Goal: Find contact information: Find contact information

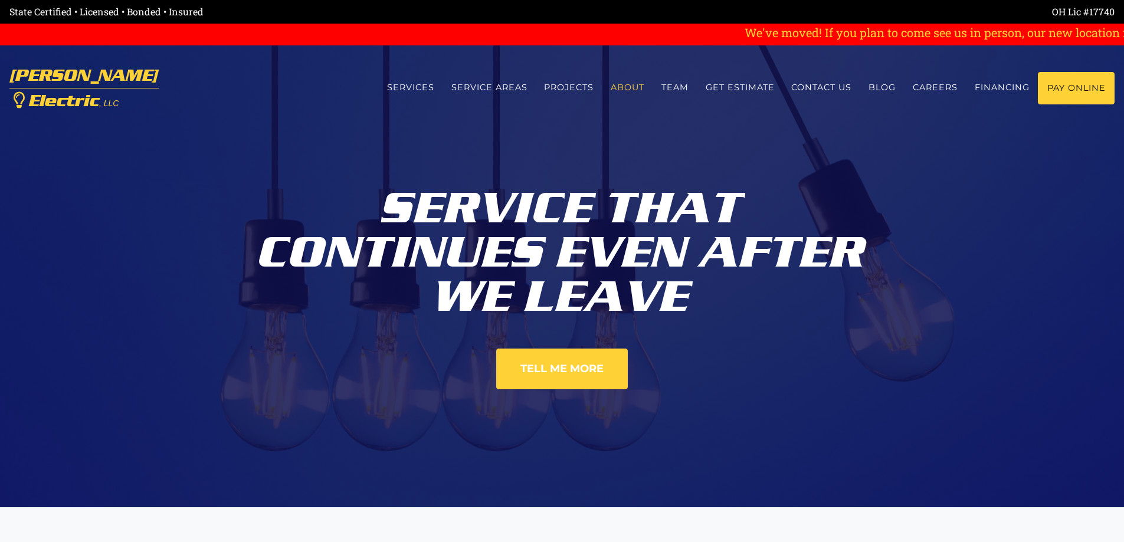
click at [621, 89] on link "About" at bounding box center [627, 87] width 51 height 31
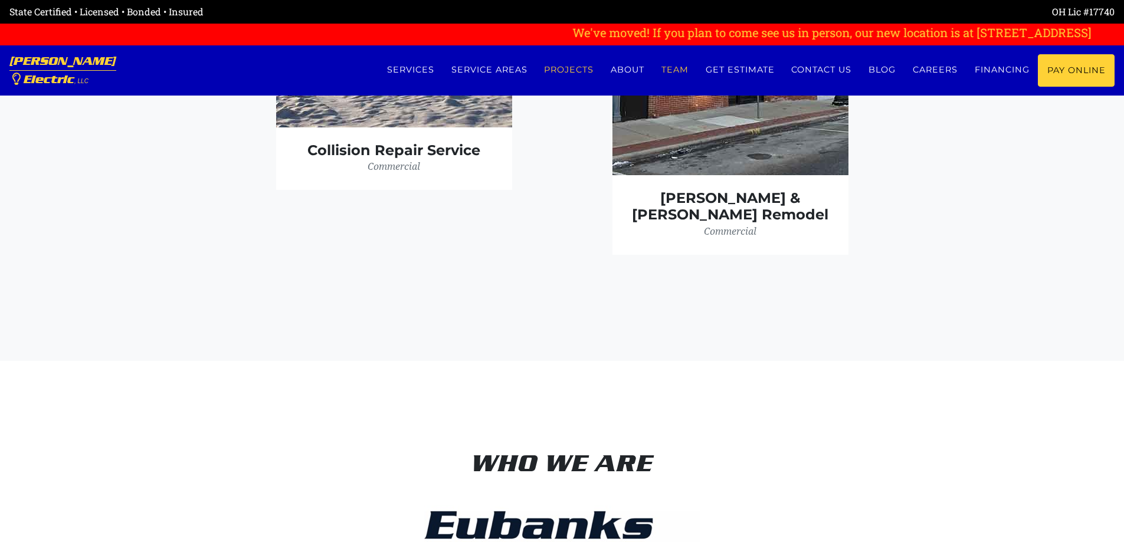
click at [679, 70] on link "Team" at bounding box center [675, 69] width 44 height 31
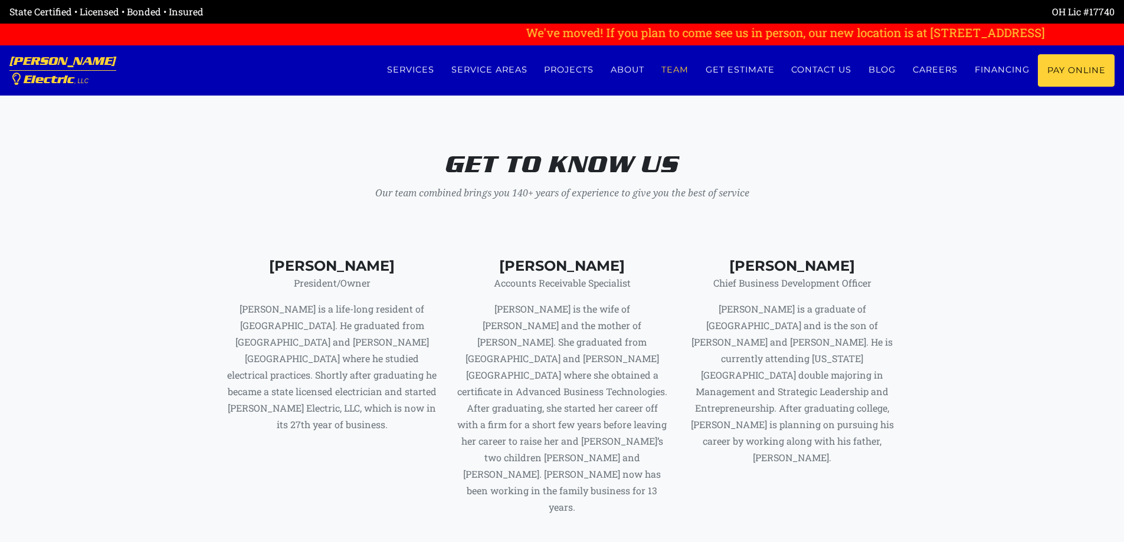
scroll to position [4815, 0]
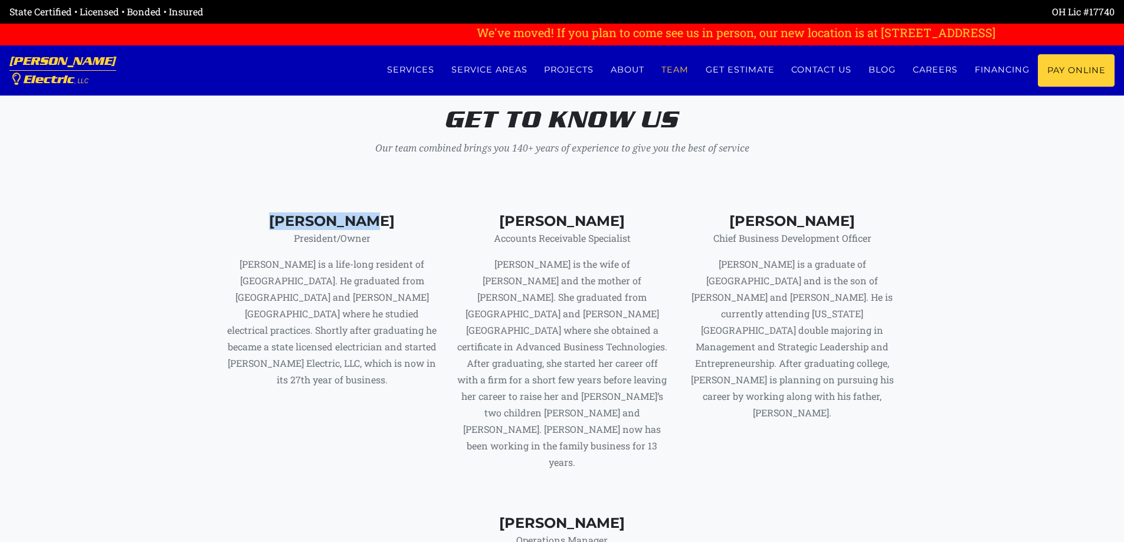
drag, startPoint x: 270, startPoint y: 198, endPoint x: 385, endPoint y: 198, distance: 115.0
click at [385, 213] on h4 "[PERSON_NAME]" at bounding box center [332, 221] width 212 height 17
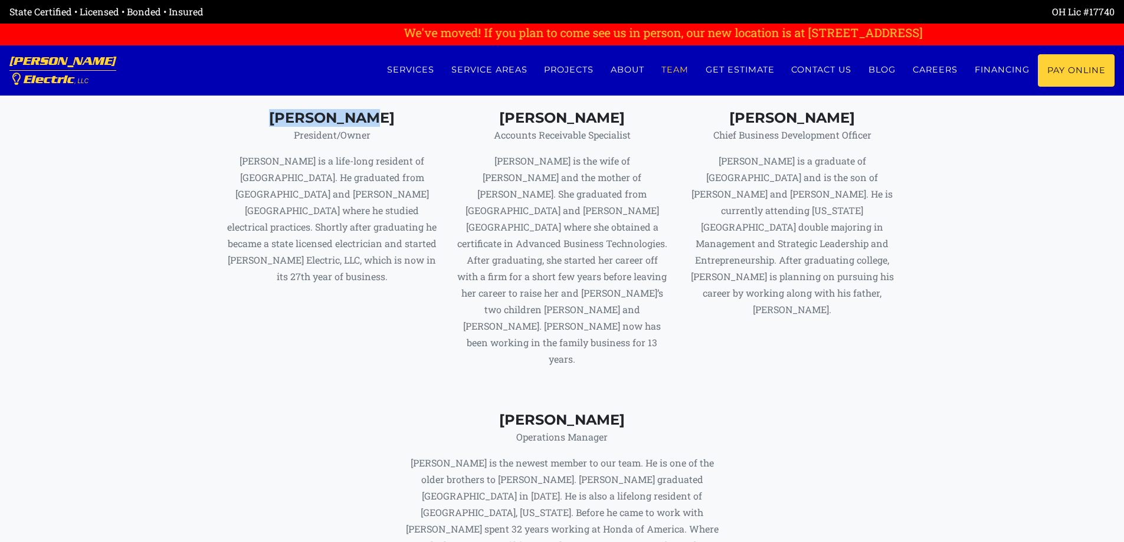
scroll to position [4933, 0]
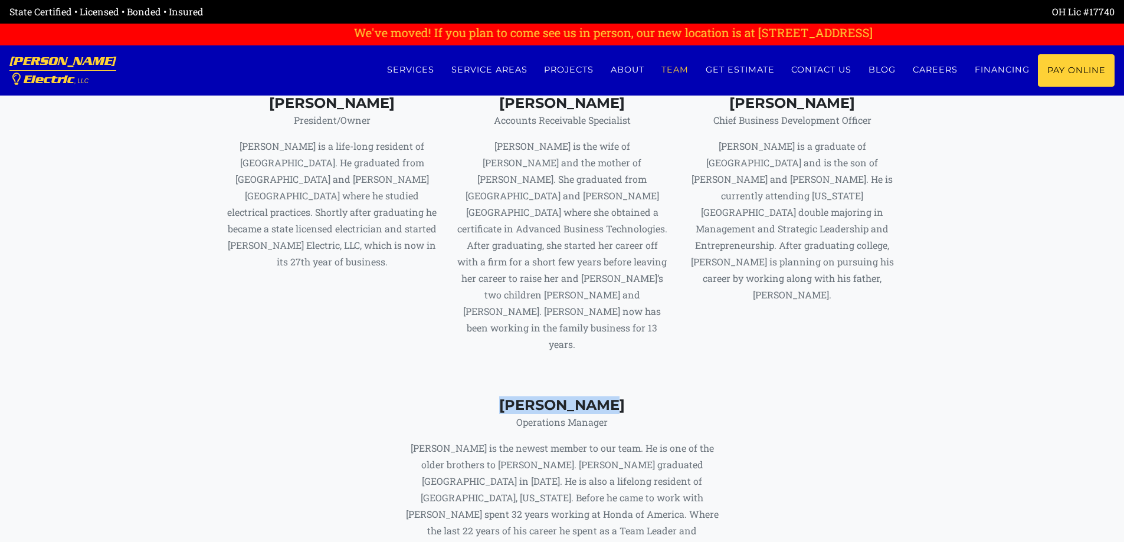
drag, startPoint x: 507, startPoint y: 335, endPoint x: 621, endPoint y: 342, distance: 114.0
click at [621, 397] on h4 "[PERSON_NAME]" at bounding box center [561, 405] width 327 height 17
copy h4 "[PERSON_NAME]"
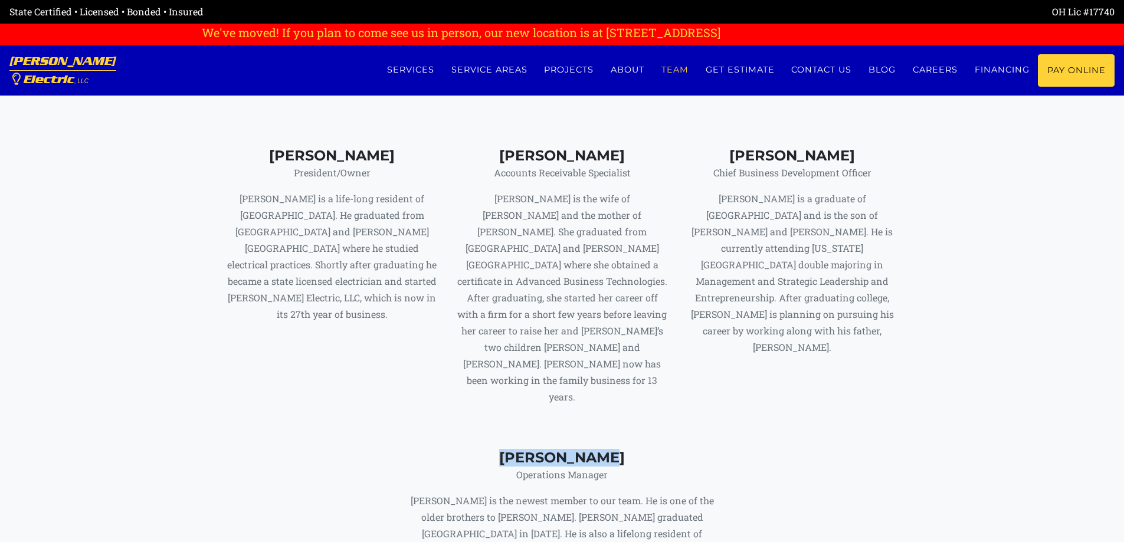
scroll to position [4815, 0]
